Goal: Find specific page/section: Find specific page/section

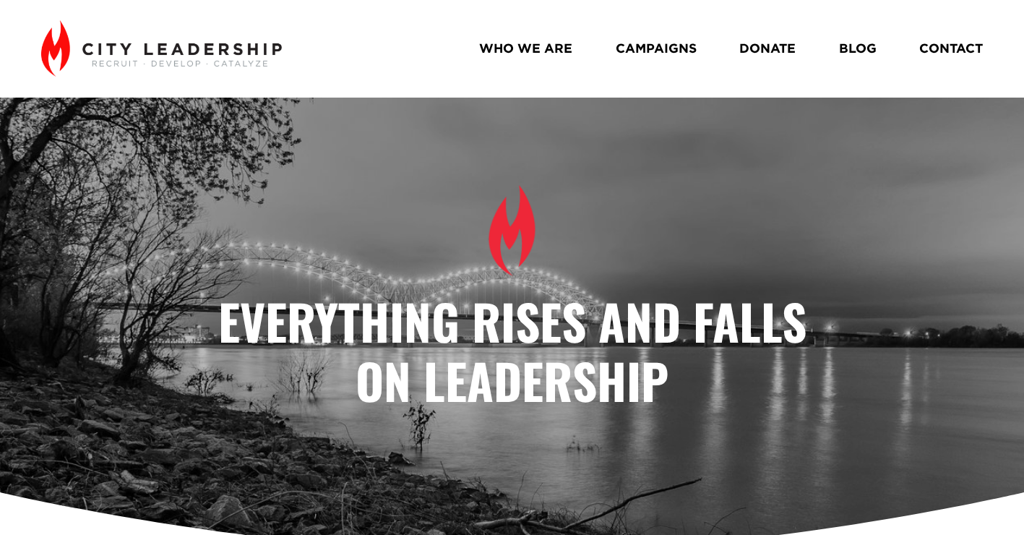
click at [526, 49] on link "WHO WE ARE" at bounding box center [525, 48] width 93 height 25
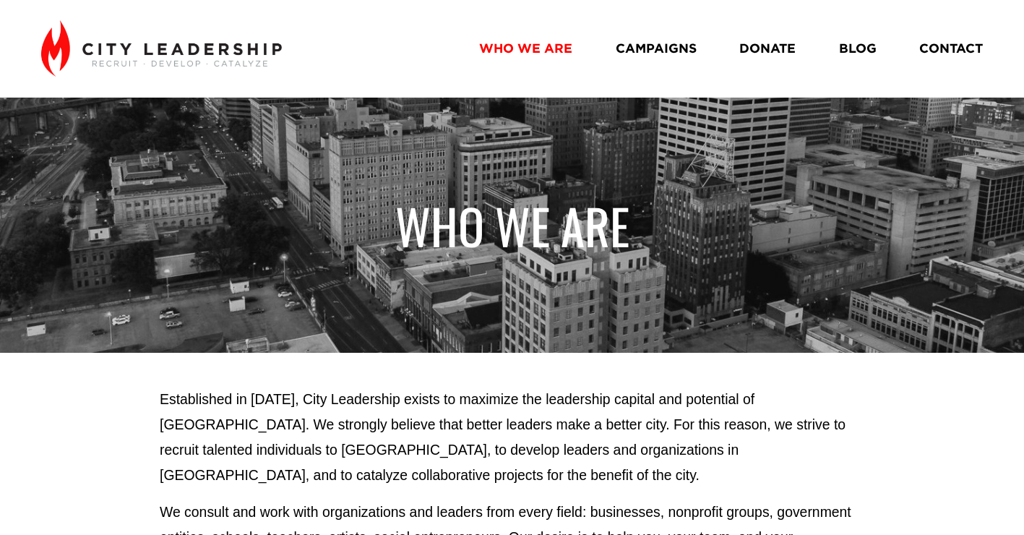
click at [556, 53] on link "WHO WE ARE" at bounding box center [525, 48] width 93 height 25
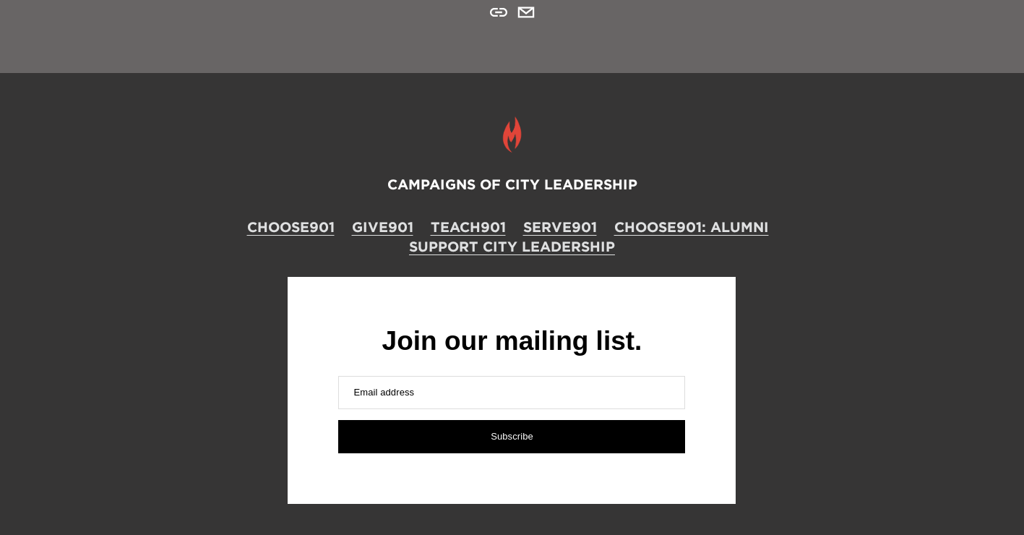
scroll to position [2078, 0]
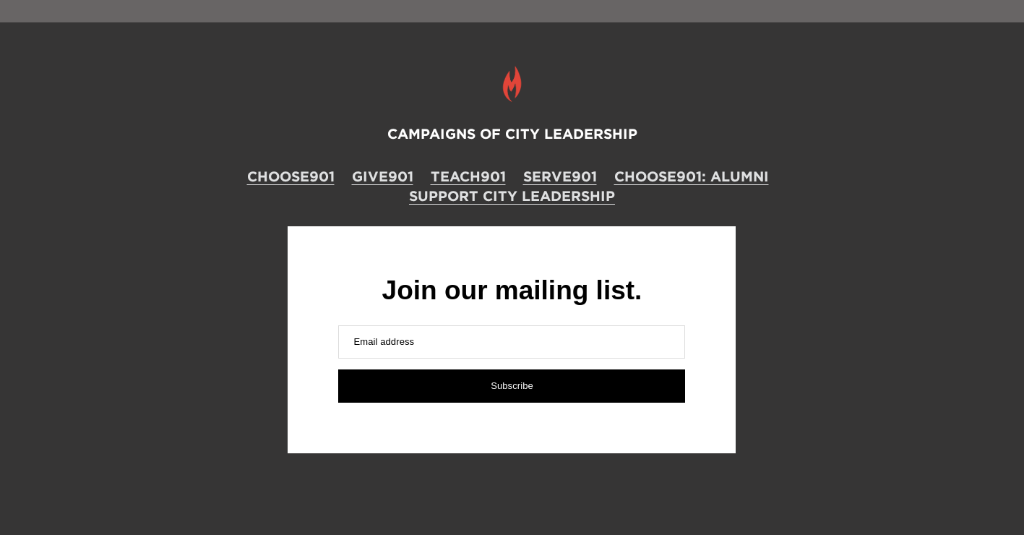
click at [688, 178] on link "CHOOSE901: ALUMNI" at bounding box center [691, 177] width 155 height 20
